Goal: Navigation & Orientation: Find specific page/section

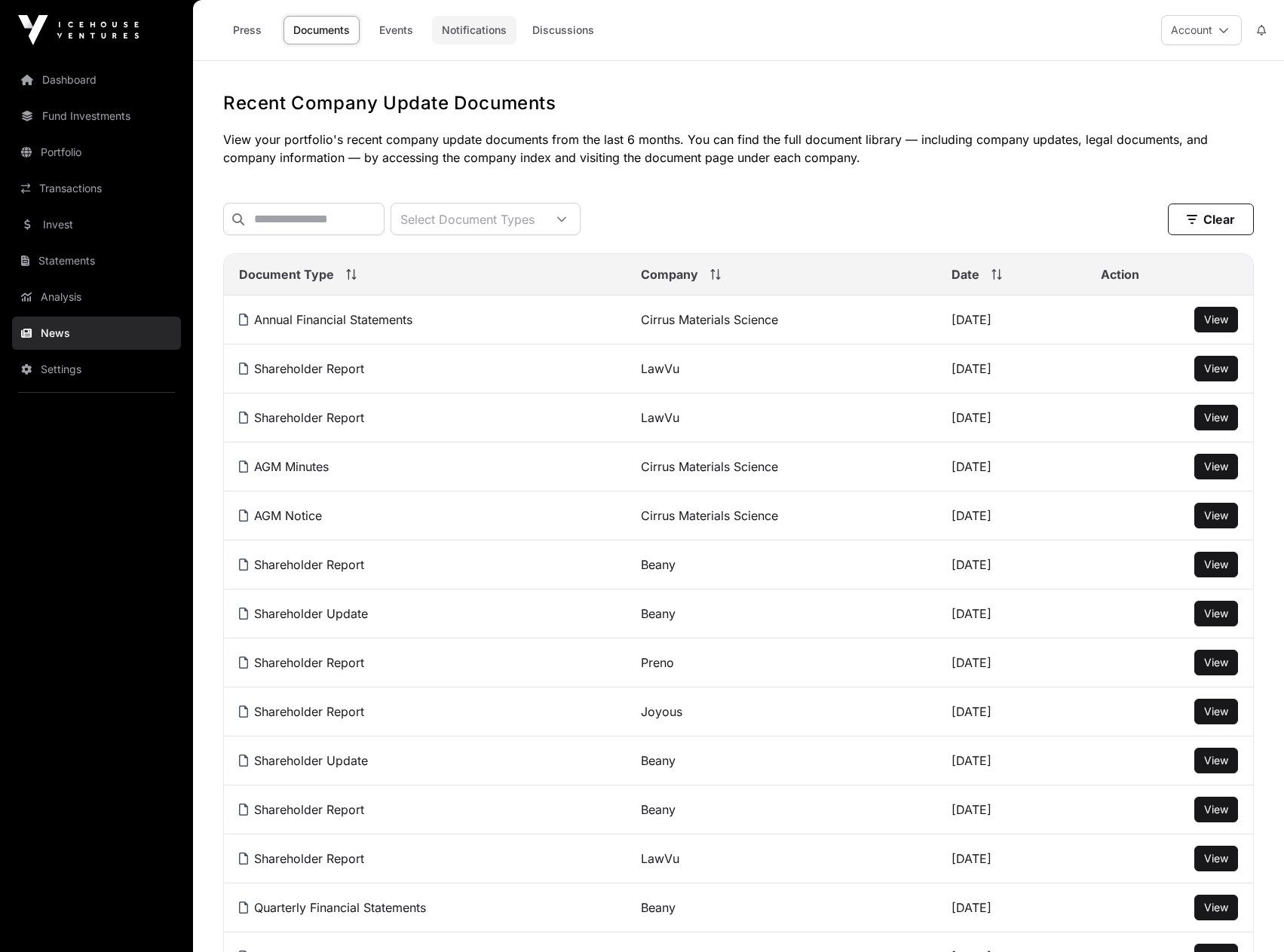
click at [459, 32] on link "Notifications" at bounding box center [474, 30] width 85 height 29
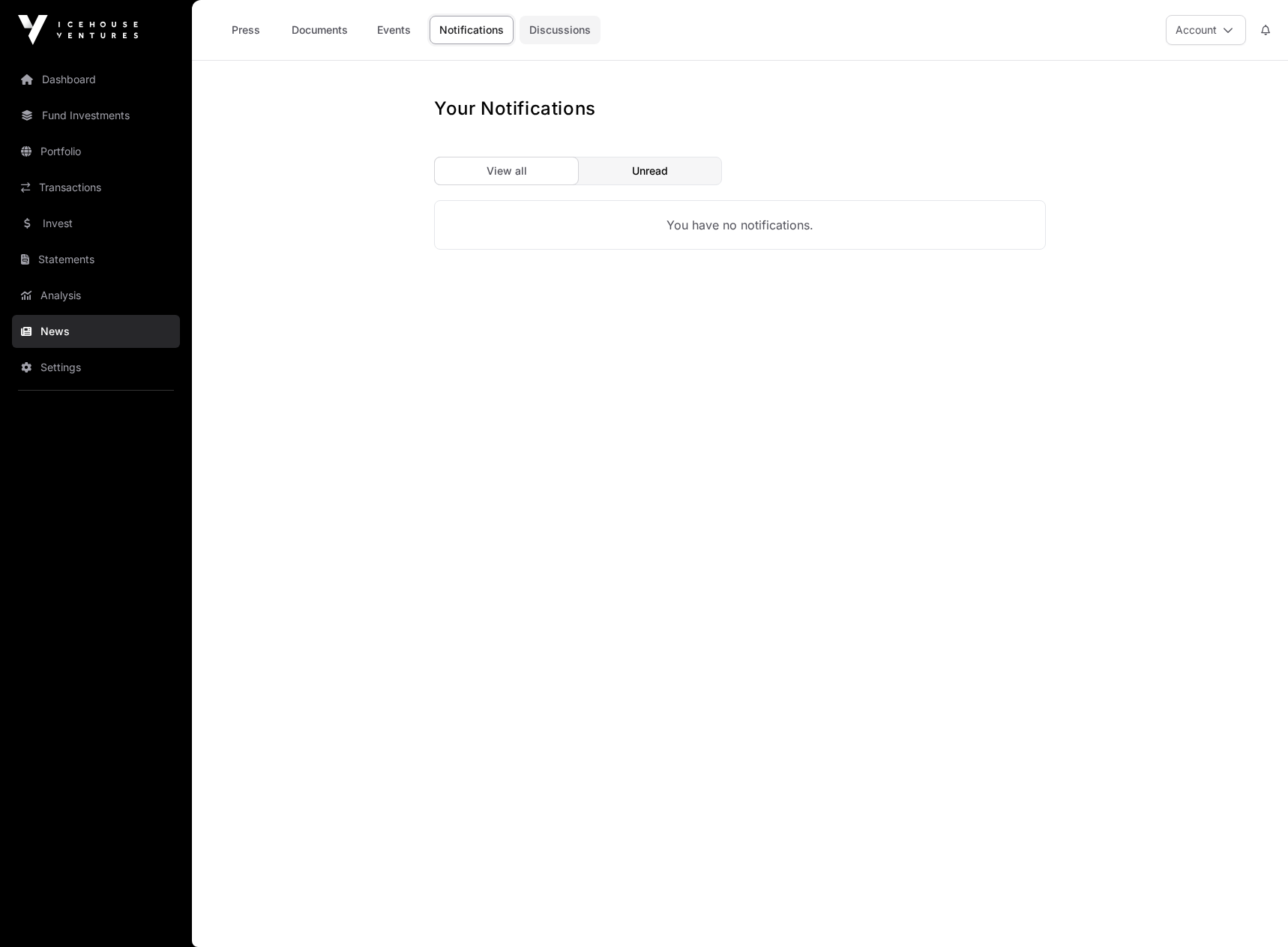
click at [550, 34] on link "Discussions" at bounding box center [560, 30] width 81 height 29
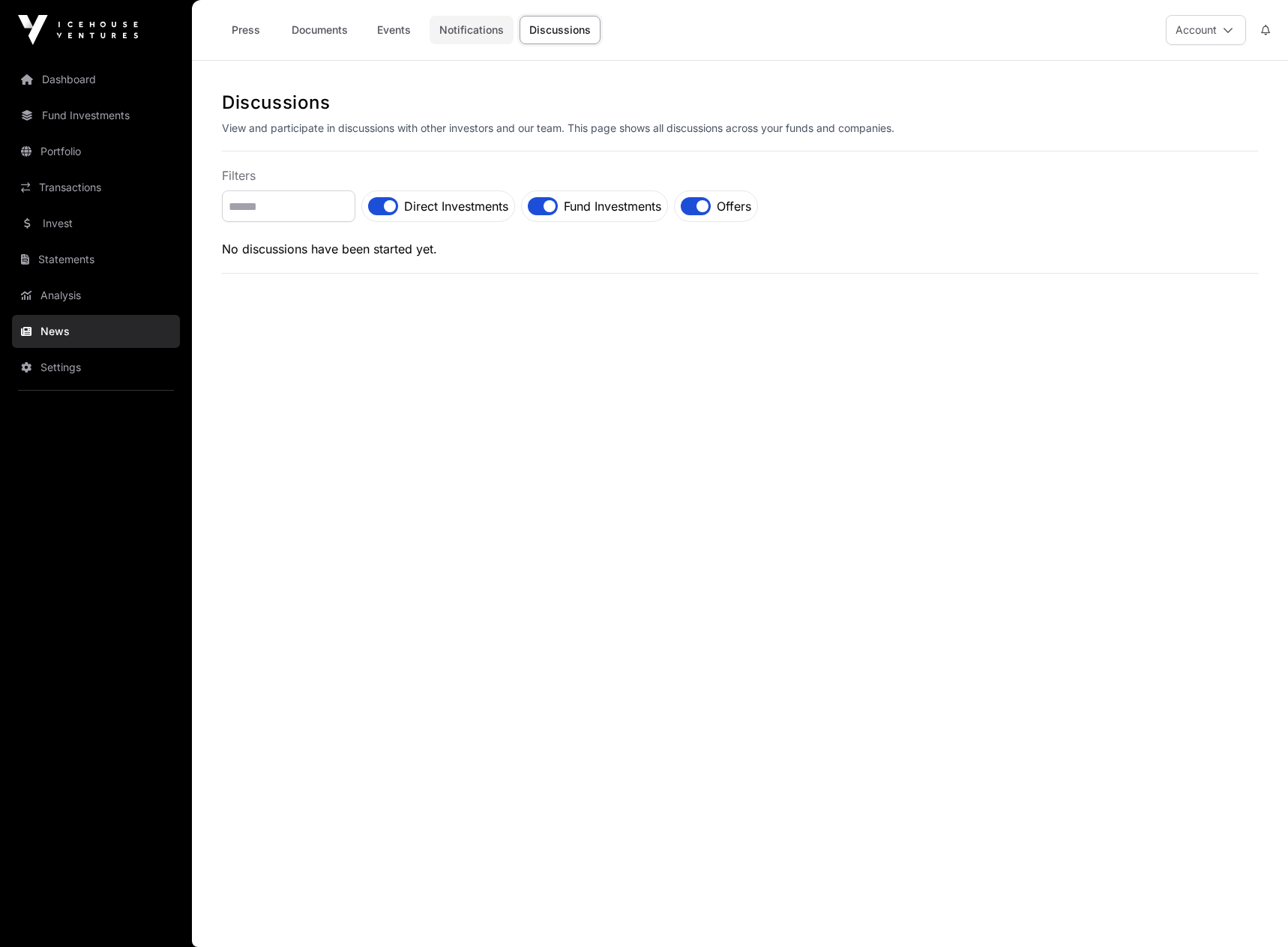
click at [447, 24] on link "Notifications" at bounding box center [471, 30] width 84 height 29
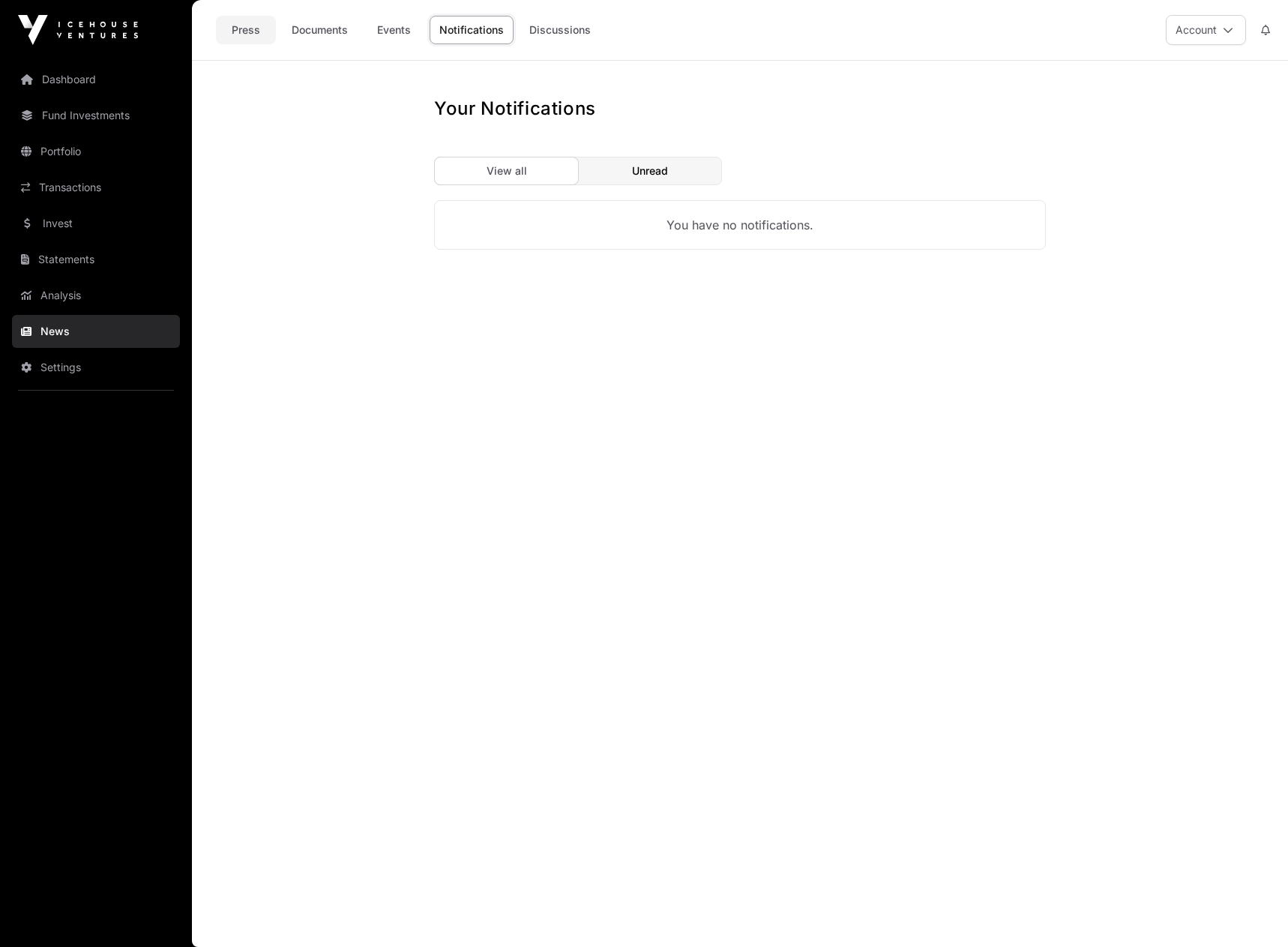
click at [247, 28] on link "Press" at bounding box center [245, 30] width 60 height 29
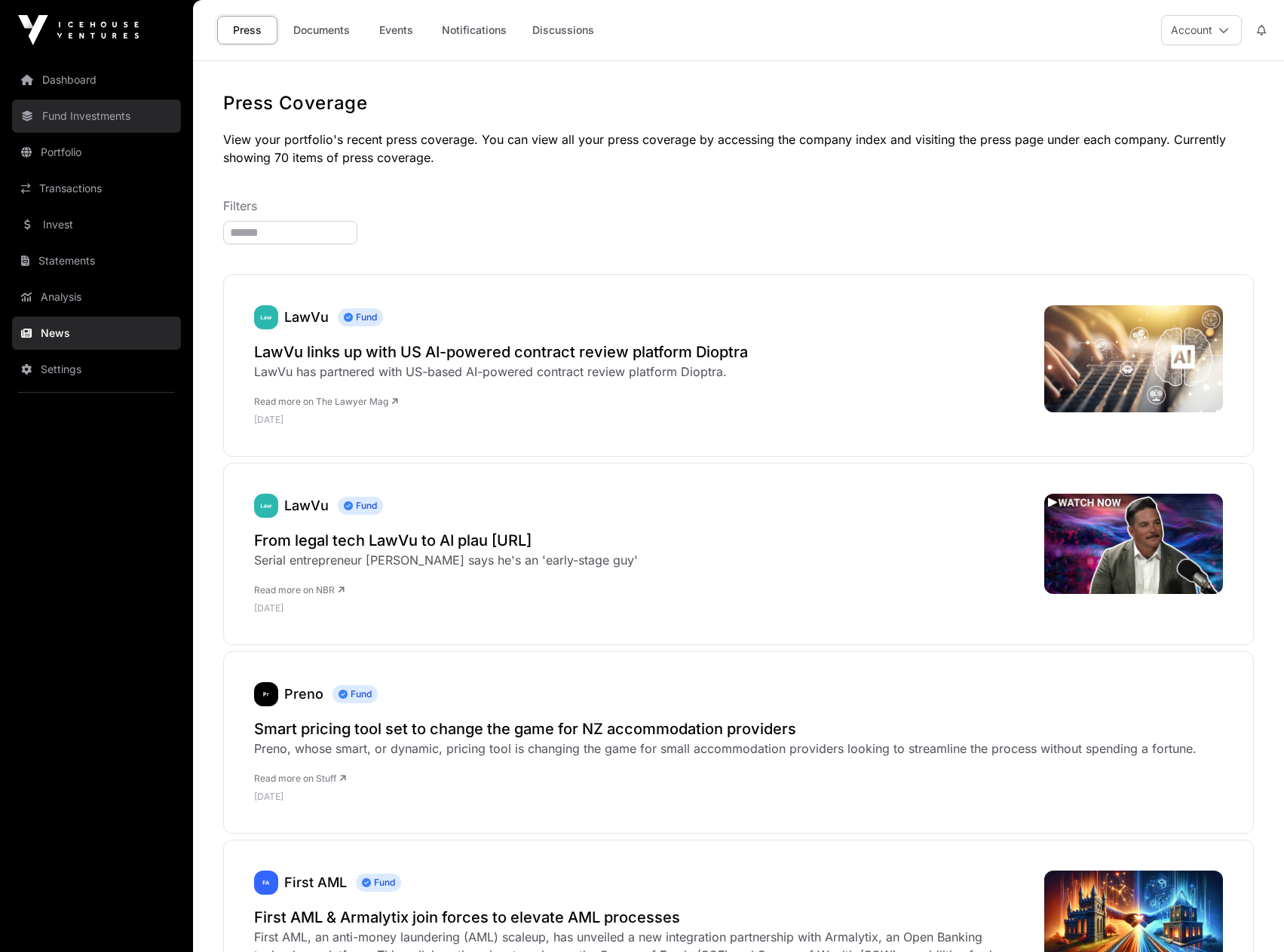
click at [60, 106] on link "Fund Investments" at bounding box center [96, 116] width 169 height 33
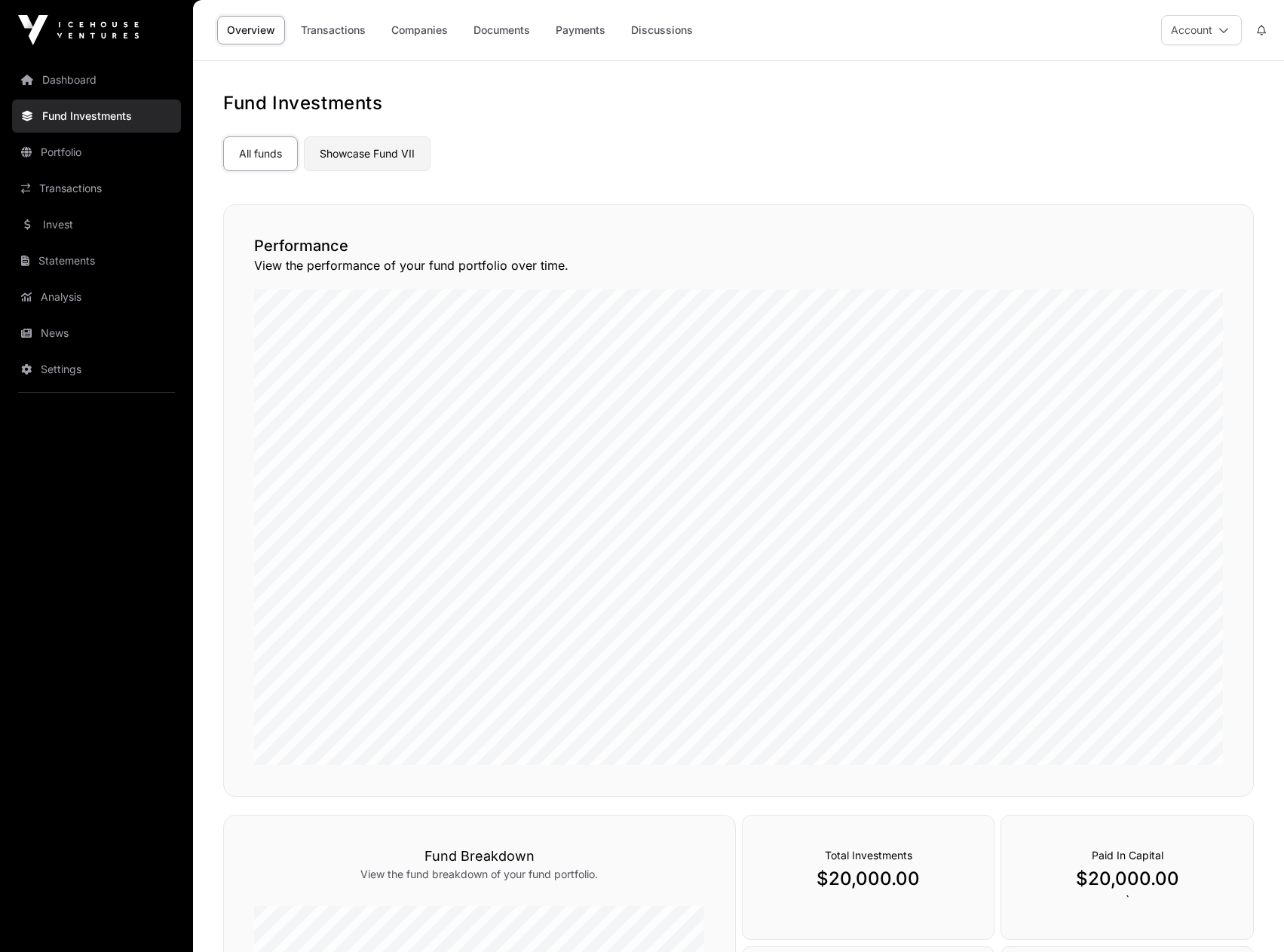
click at [357, 150] on link "Showcase Fund VII" at bounding box center [367, 154] width 127 height 34
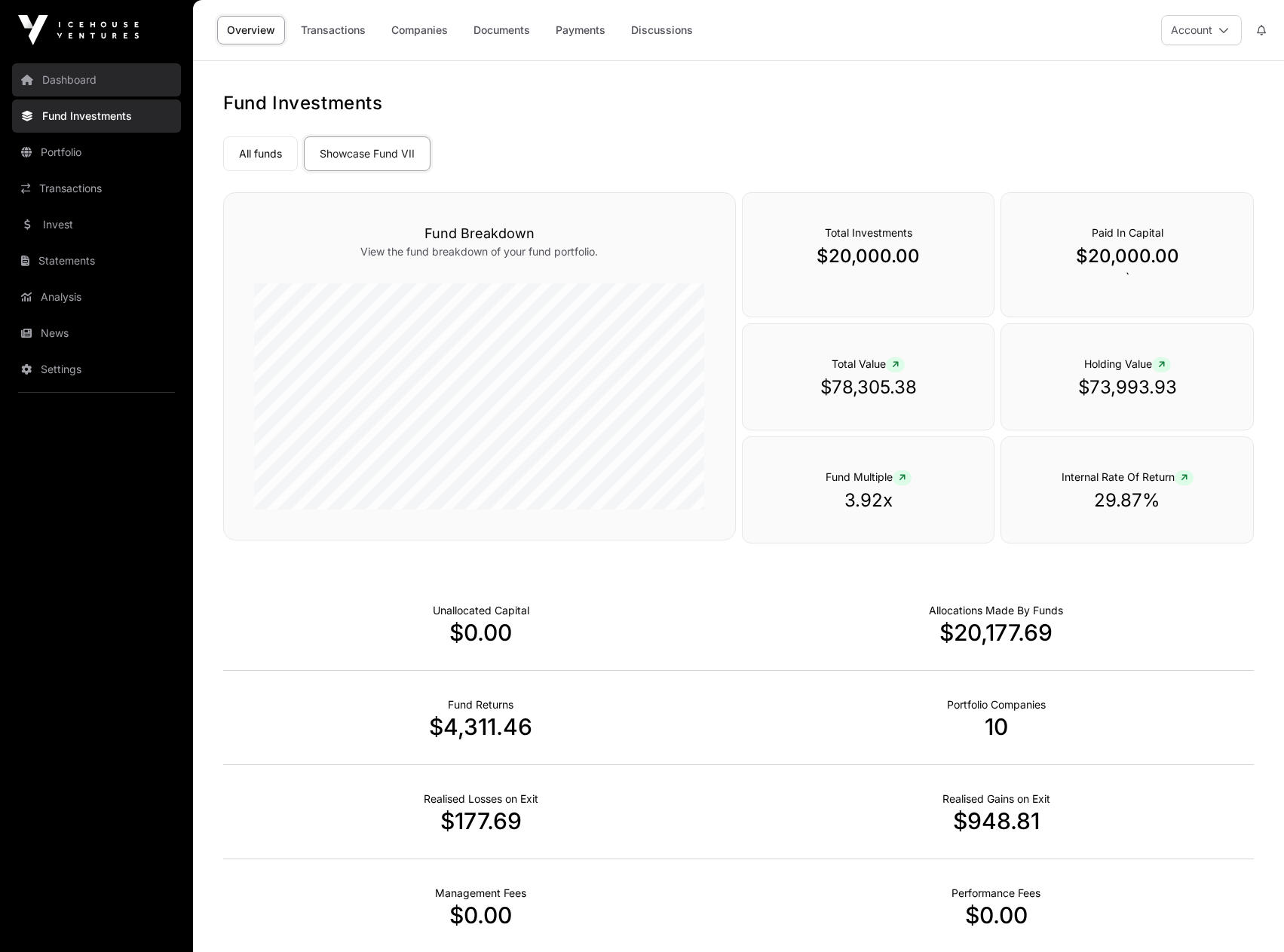
click at [56, 73] on link "Dashboard" at bounding box center [96, 80] width 169 height 33
